Goal: Information Seeking & Learning: Learn about a topic

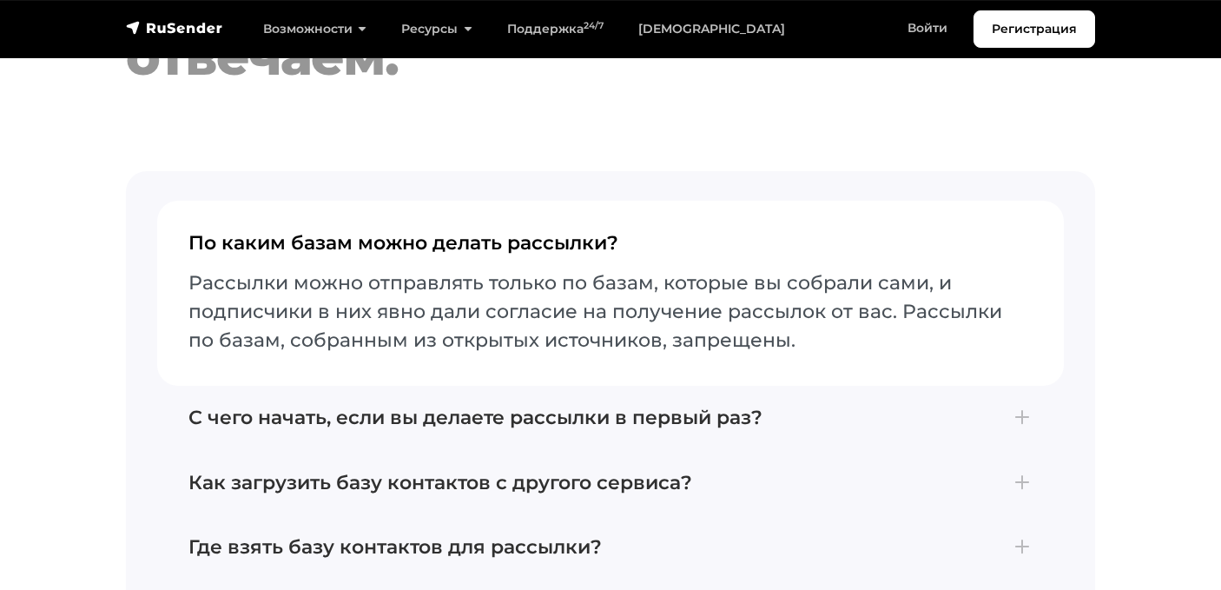
scroll to position [7182, 0]
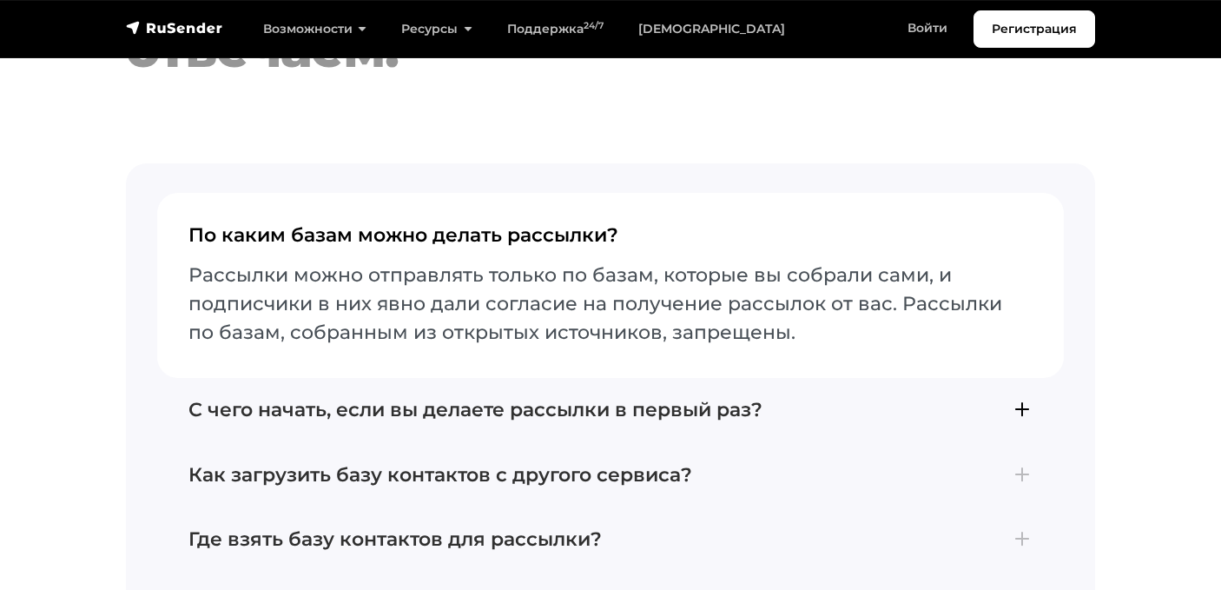
click at [1022, 415] on h4 "С чего начать, если вы делаете рассылки в первый раз?" at bounding box center [610, 410] width 844 height 23
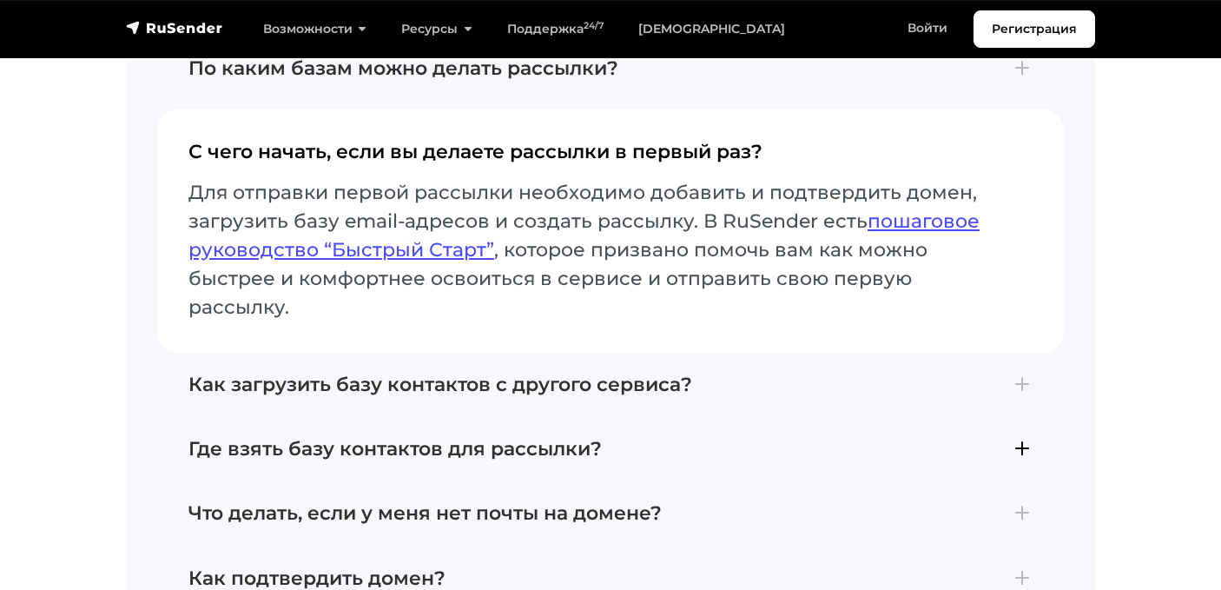
scroll to position [7332, 0]
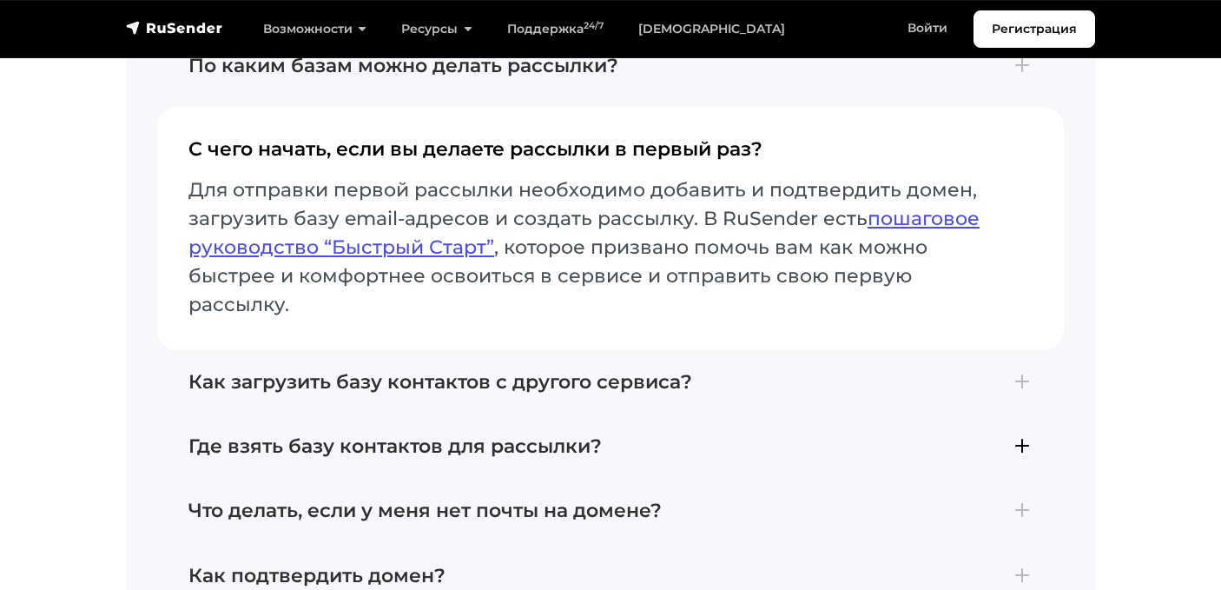
click at [1020, 435] on h4 "Где взять базу контактов для рассылки?" at bounding box center [610, 446] width 844 height 23
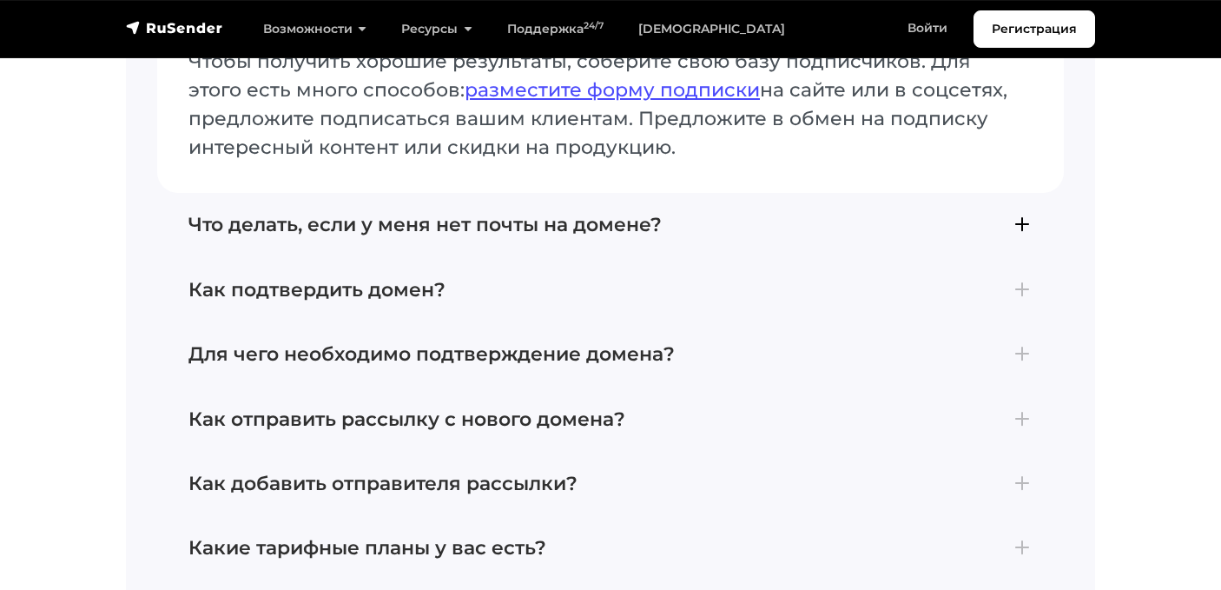
scroll to position [7620, 0]
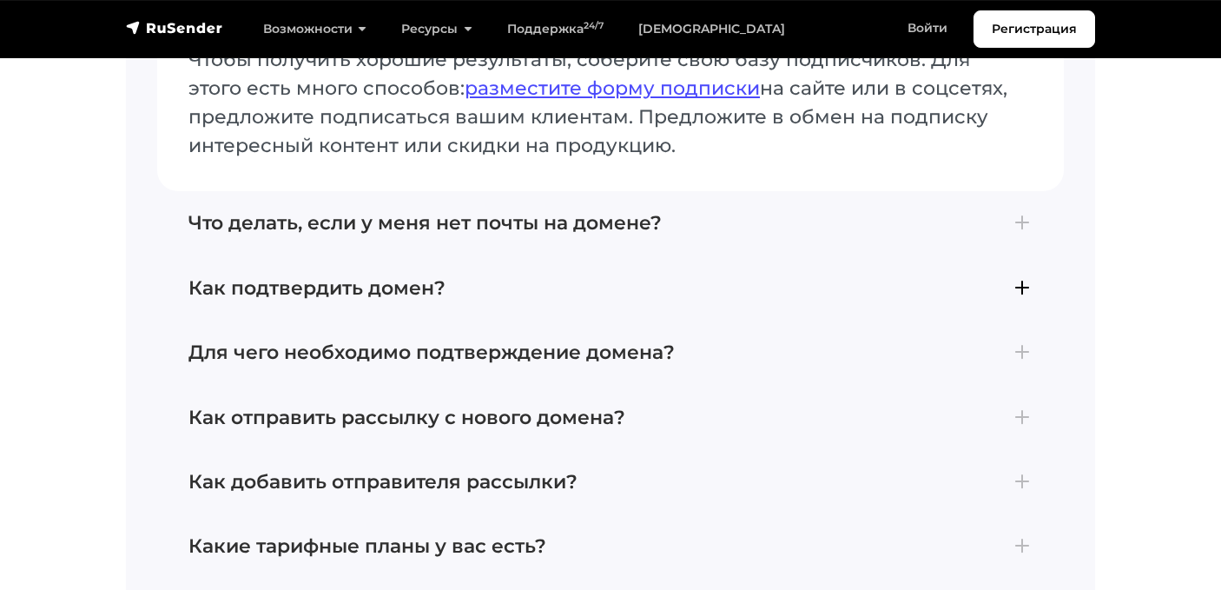
click at [1030, 288] on h4 "Как подтвердить домен?" at bounding box center [610, 288] width 844 height 23
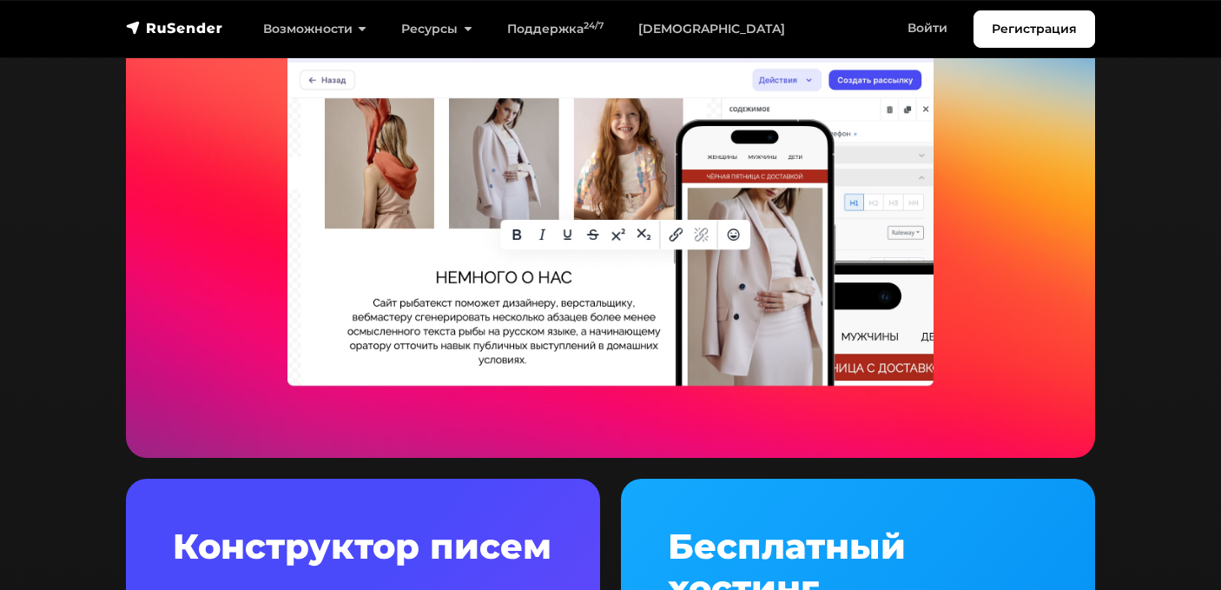
scroll to position [3636, 0]
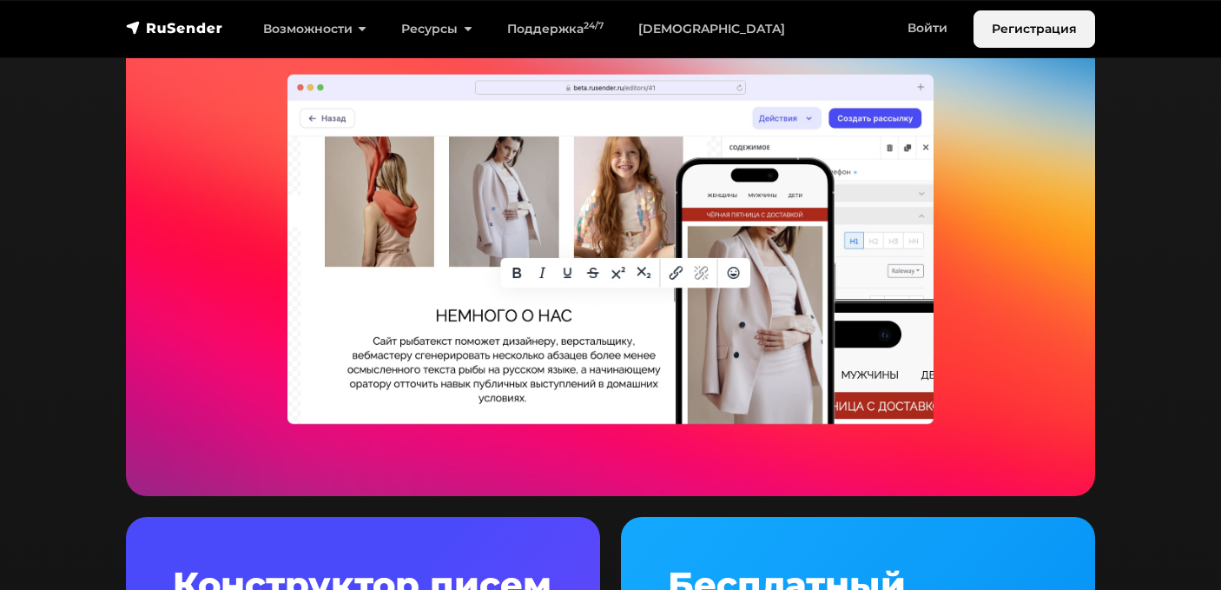
click at [1027, 20] on link "Регистрация" at bounding box center [1035, 28] width 122 height 37
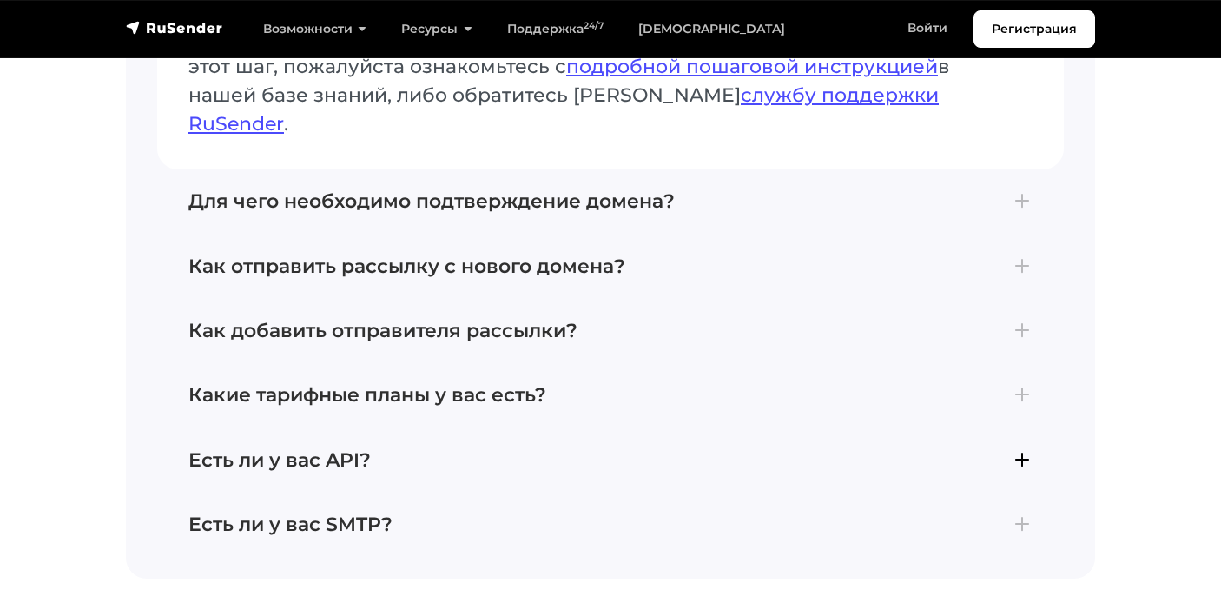
scroll to position [7830, 0]
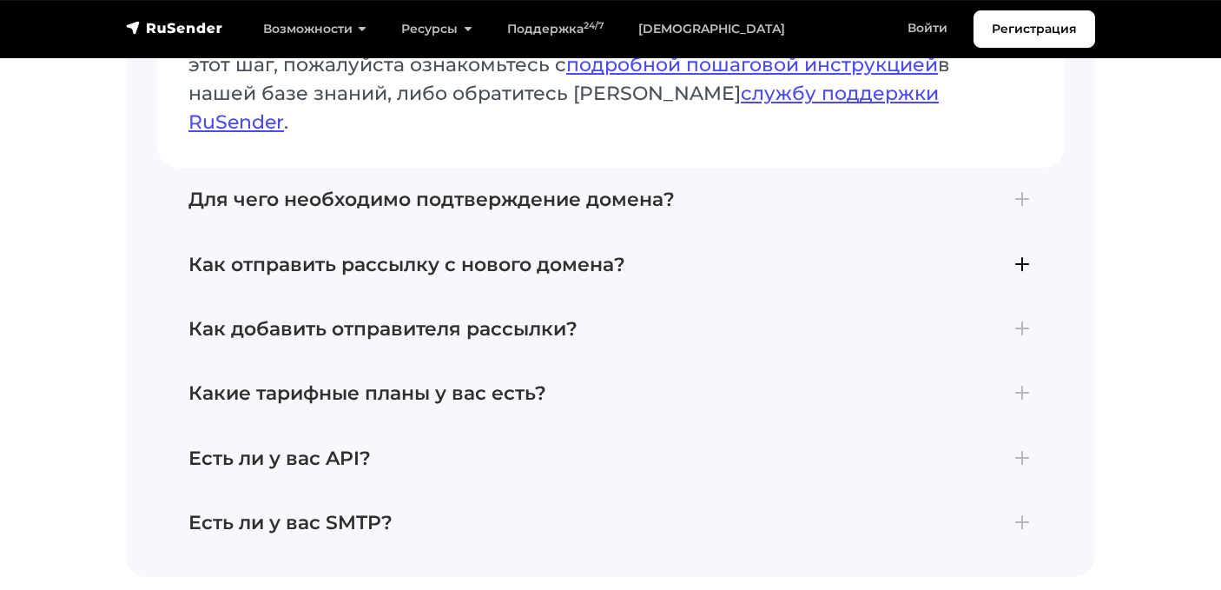
click at [1021, 249] on button "Как отправить рассылку с нового домена? Если вы впервые создали почту на домене…" at bounding box center [610, 265] width 907 height 64
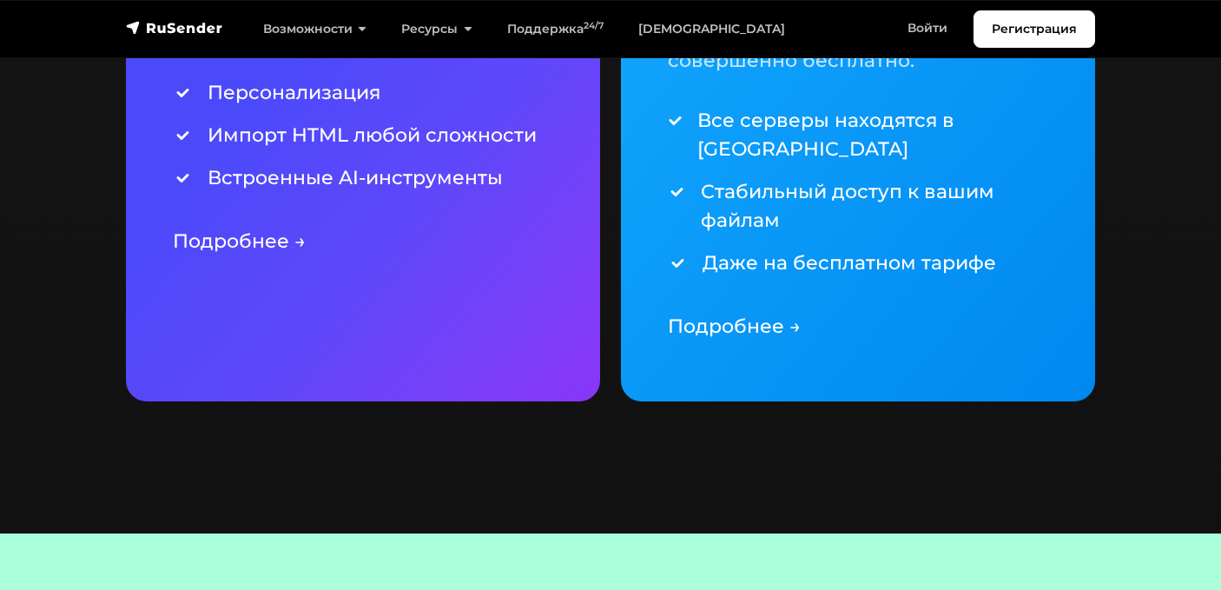
scroll to position [4169, 0]
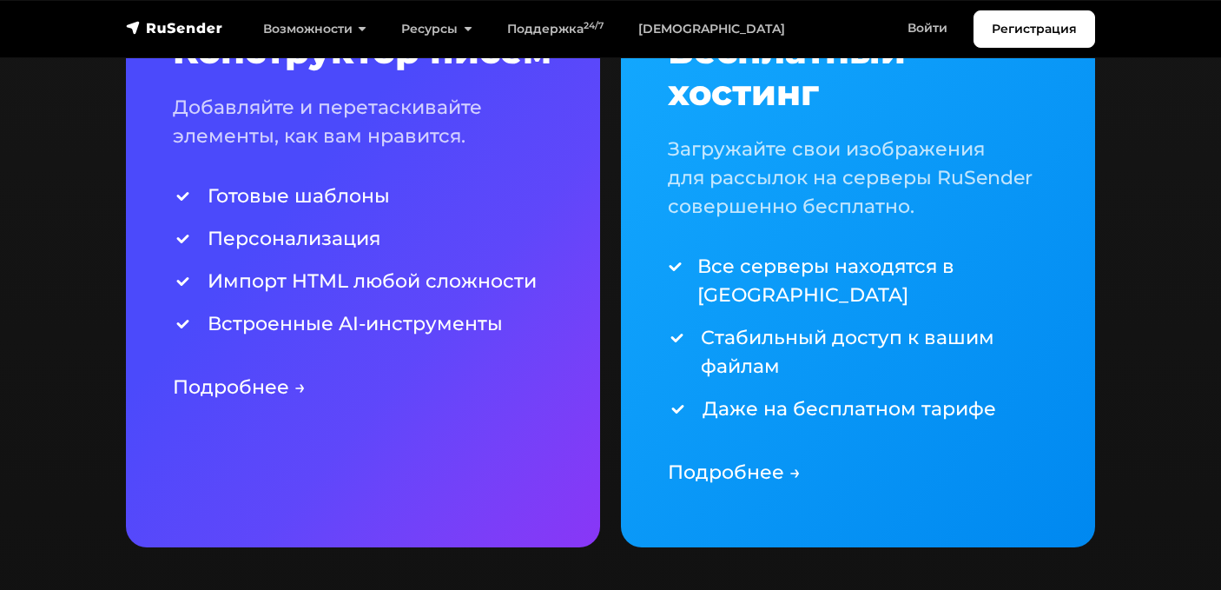
click at [760, 469] on link "Подробнее →" at bounding box center [734, 471] width 133 height 23
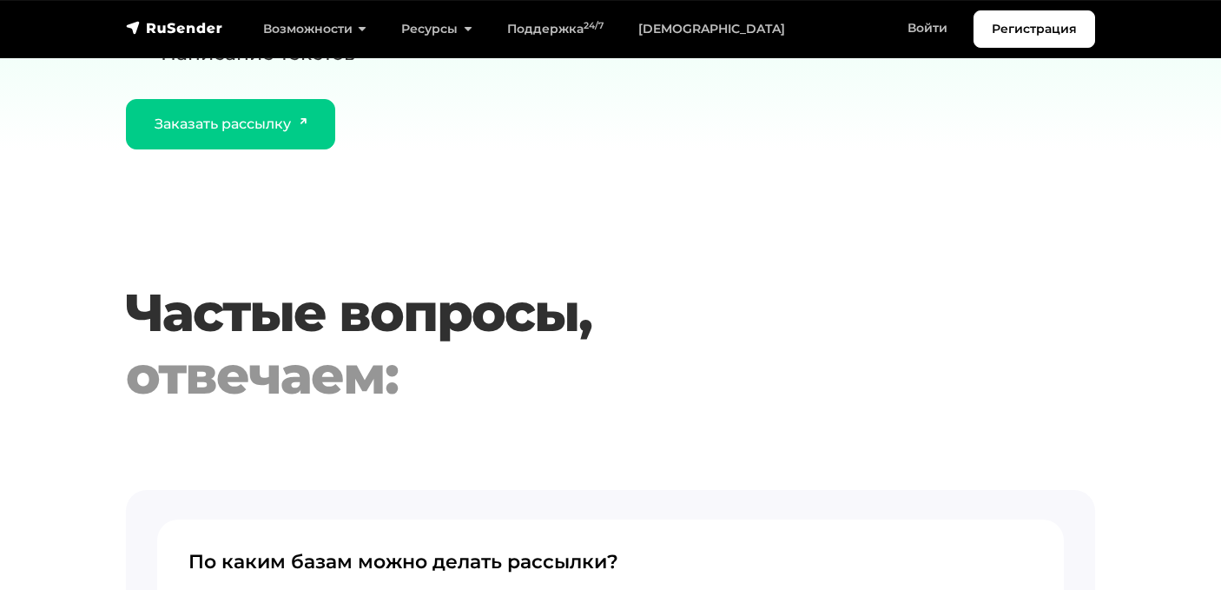
scroll to position [5690, 0]
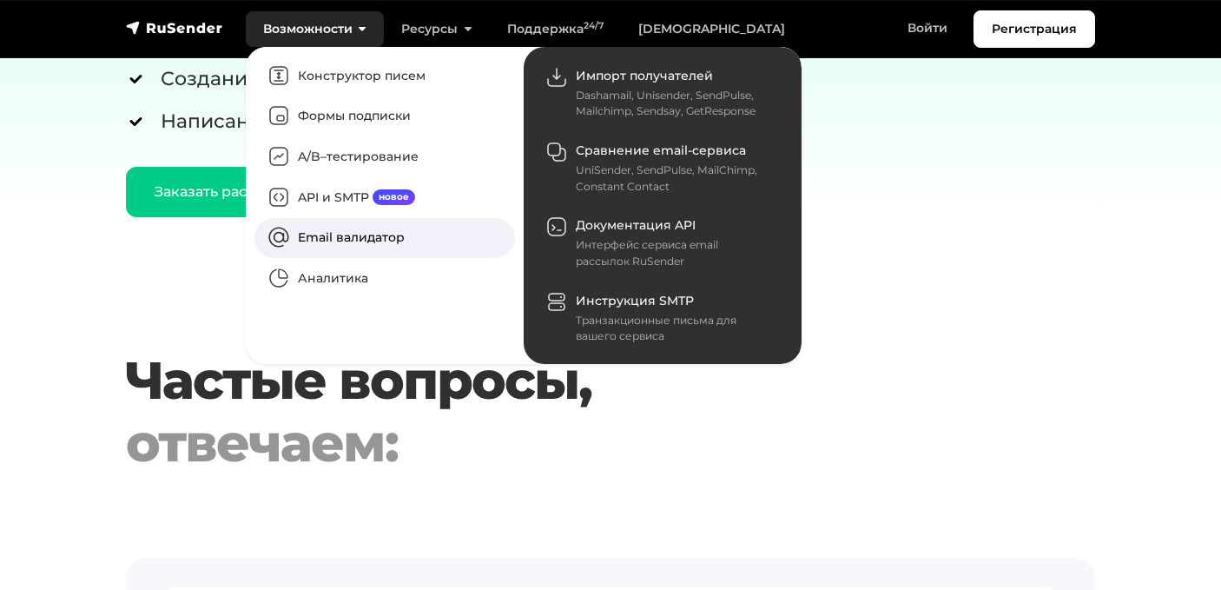
click at [342, 229] on link "Email валидатор" at bounding box center [384, 238] width 261 height 41
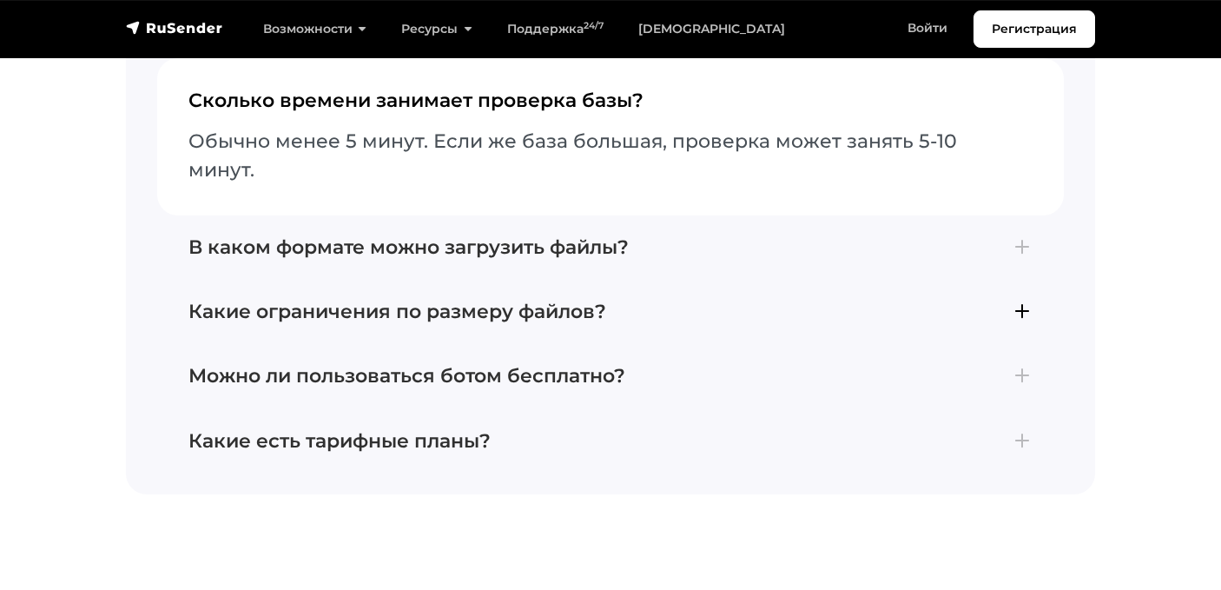
scroll to position [5070, 0]
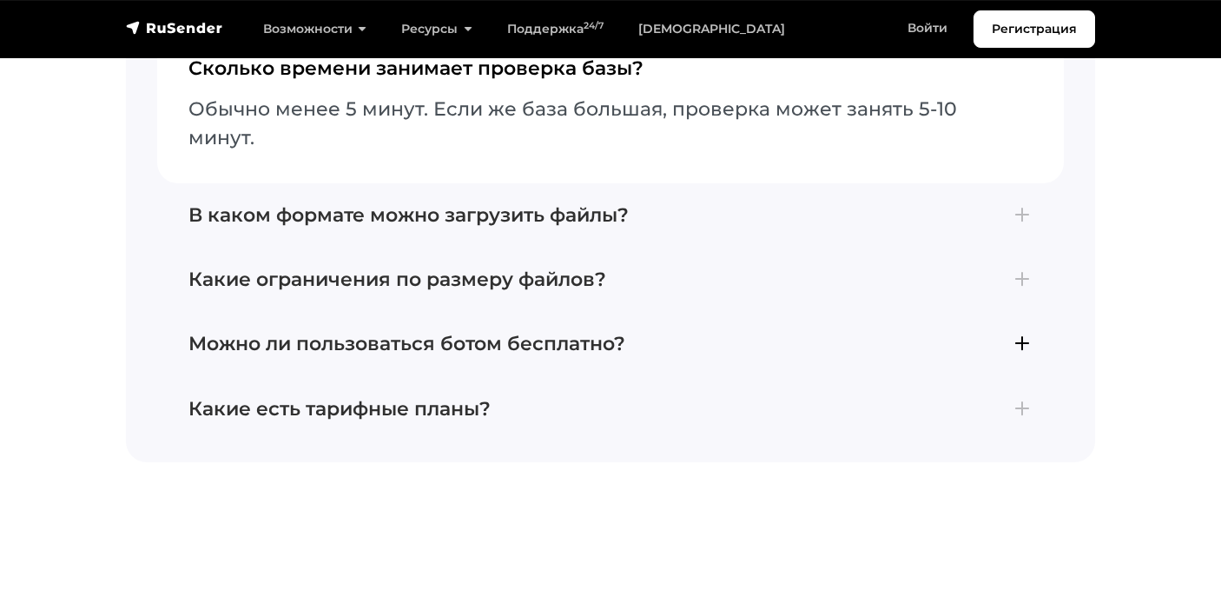
click at [1019, 333] on h4 "Можно ли пользоваться ботом бесплатно?" at bounding box center [610, 344] width 844 height 23
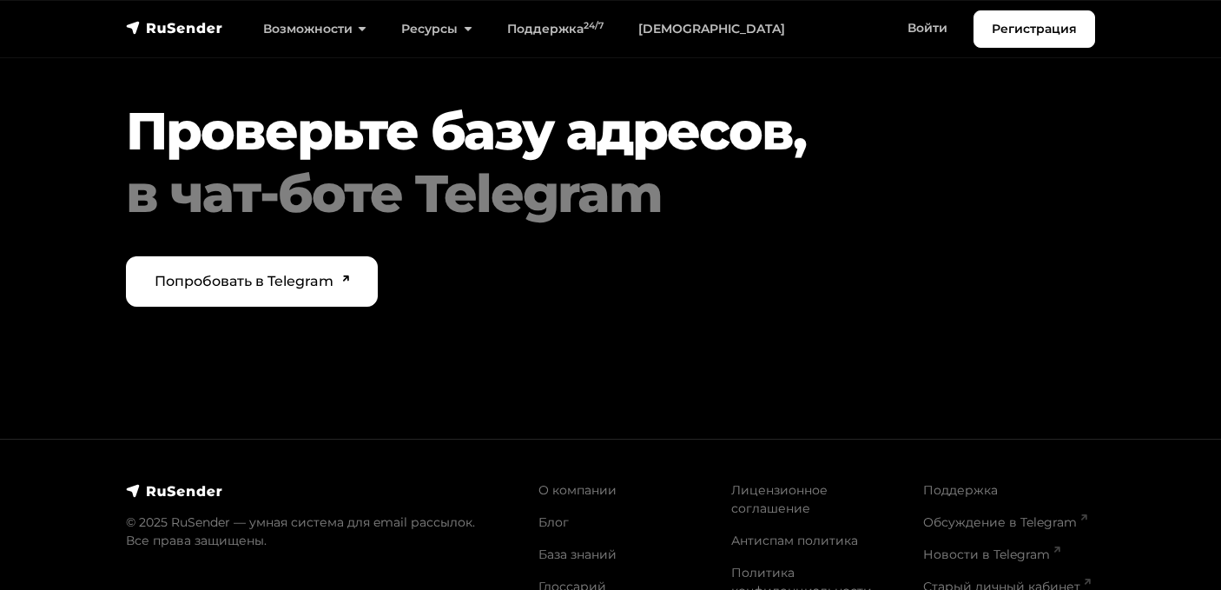
scroll to position [6143, 0]
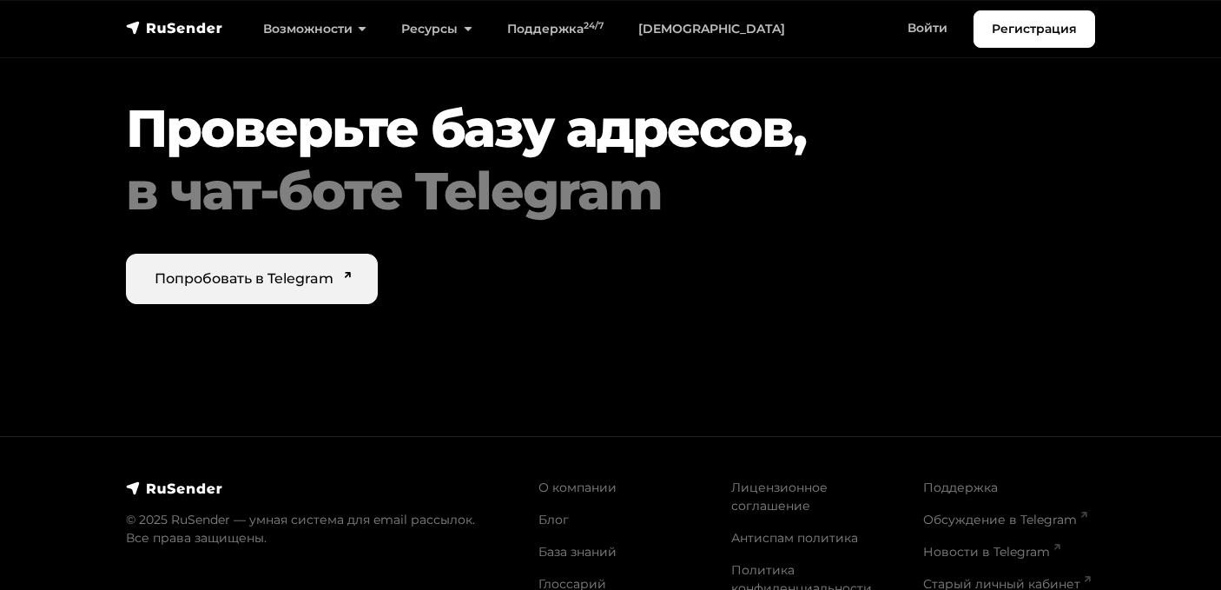
click at [349, 255] on link "Попробовать в Telegram" at bounding box center [252, 279] width 252 height 50
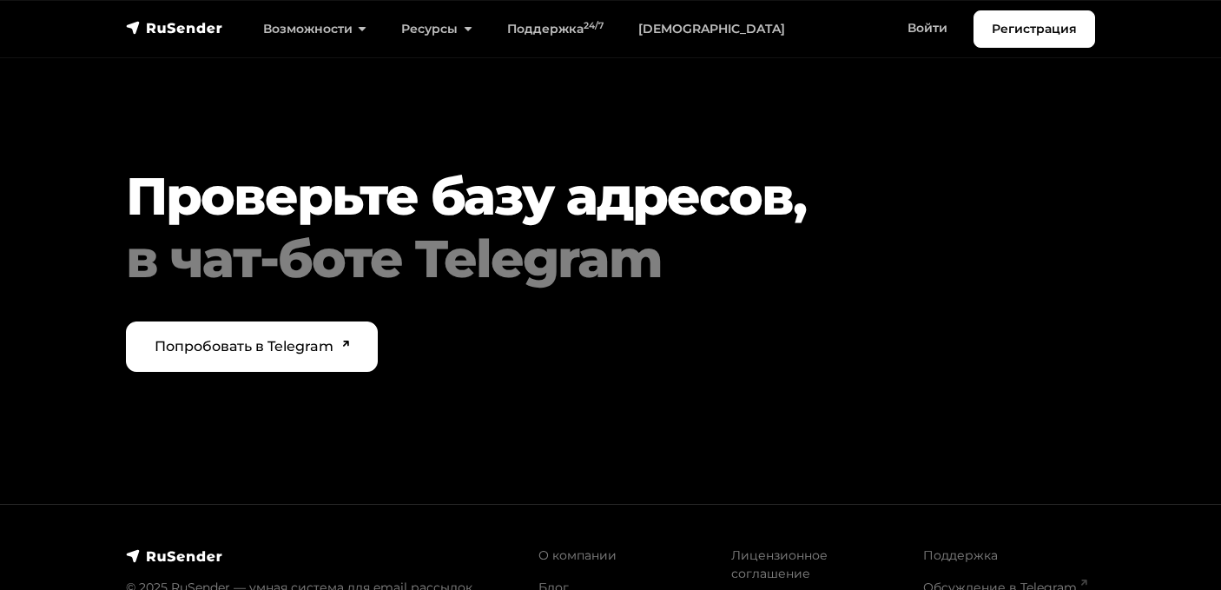
scroll to position [6075, 0]
